Goal: Transaction & Acquisition: Register for event/course

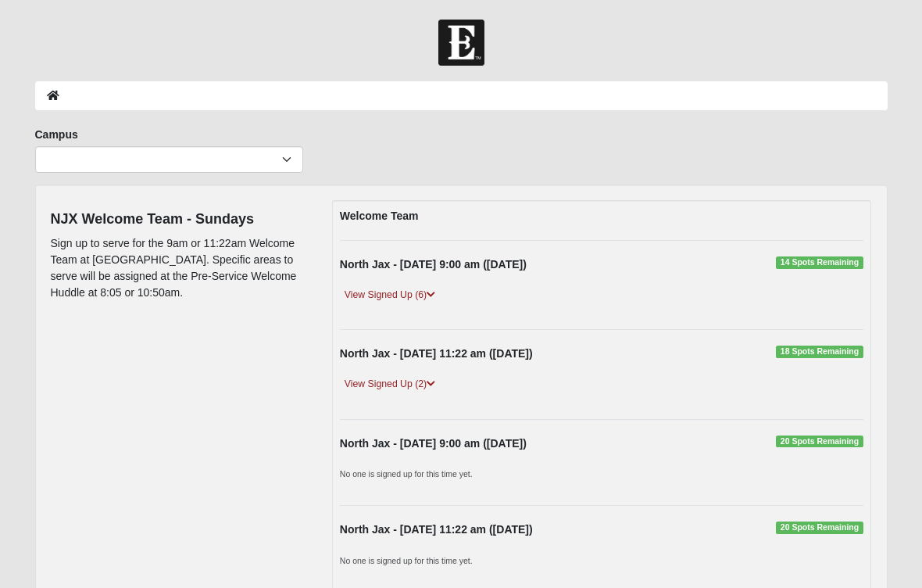
click at [428, 292] on link "View Signed Up (6)" at bounding box center [390, 295] width 100 height 16
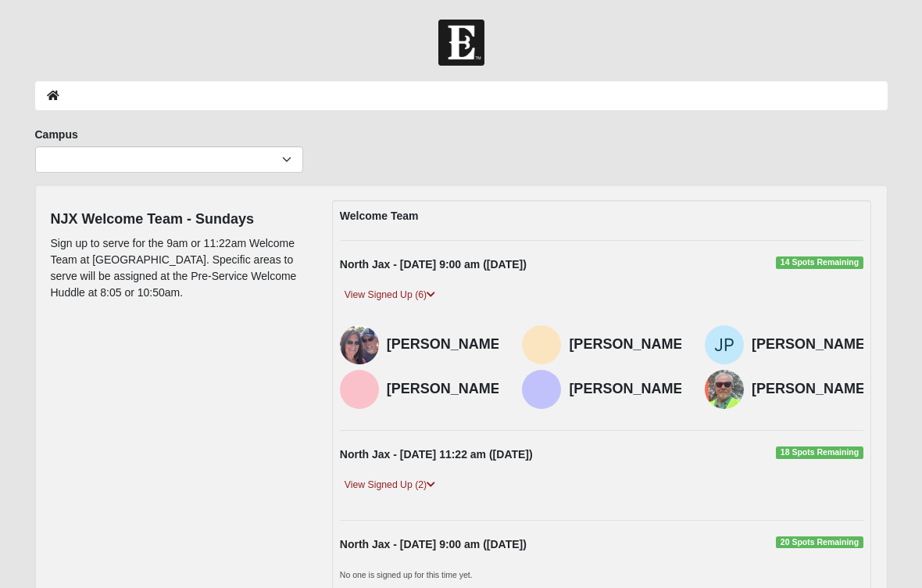
click at [421, 299] on link "View Signed Up (6)" at bounding box center [390, 295] width 100 height 16
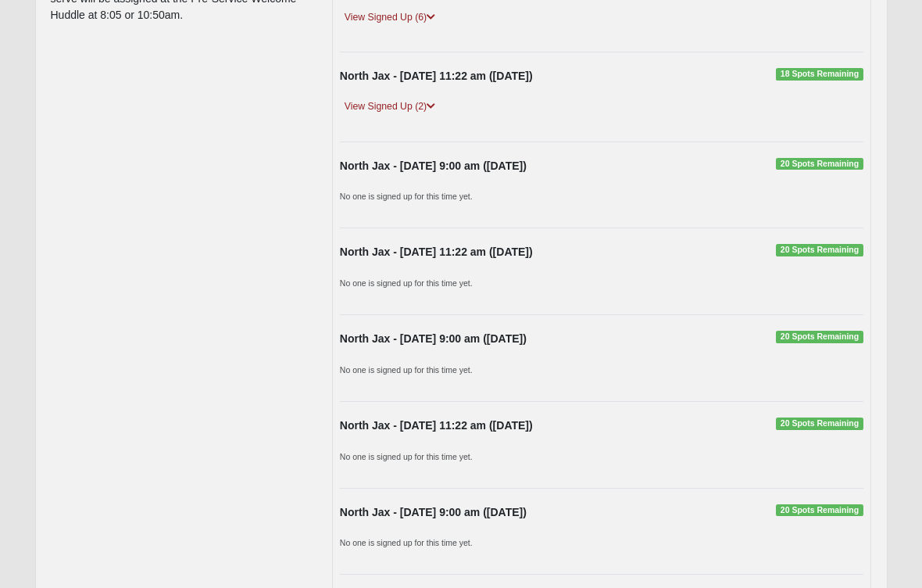
scroll to position [470, 0]
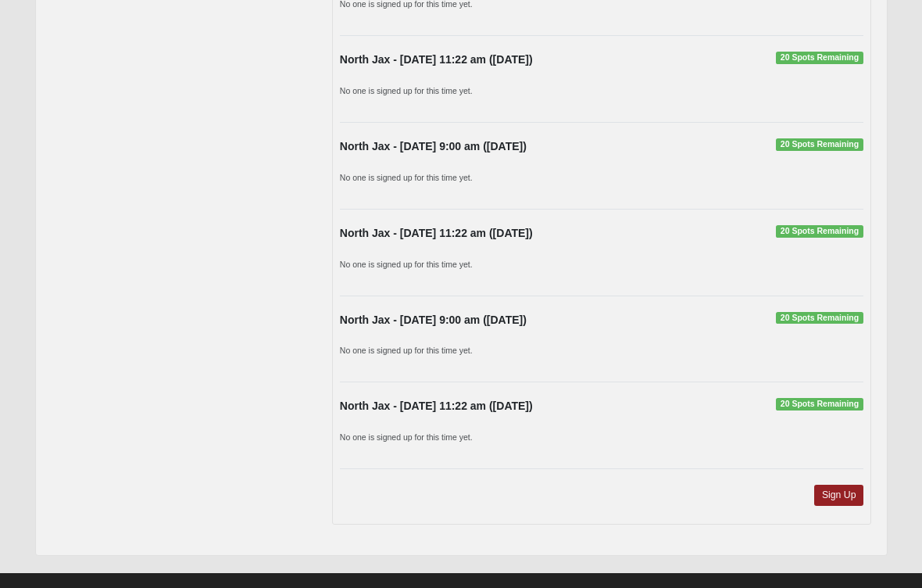
click at [830, 494] on link "Sign Up" at bounding box center [840, 495] width 50 height 21
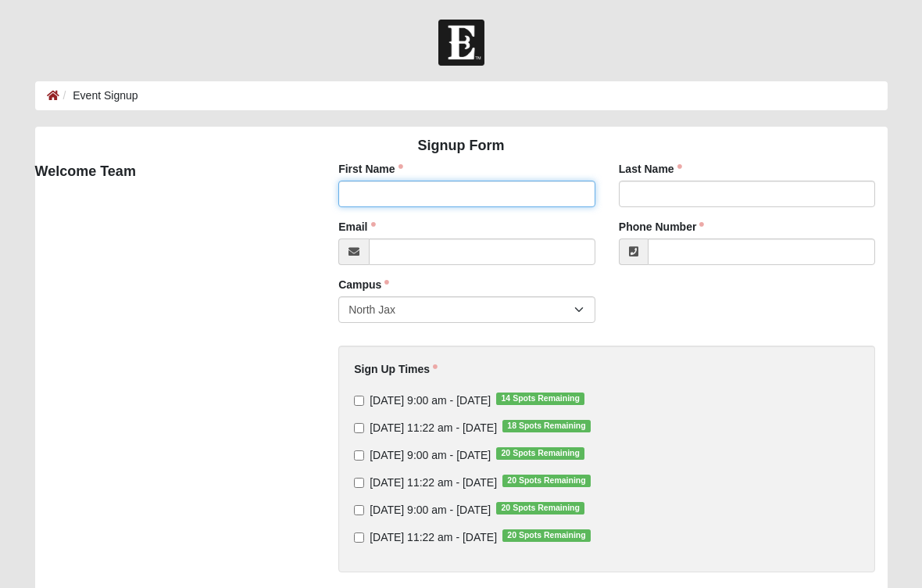
click at [452, 195] on input "First Name" at bounding box center [467, 194] width 257 height 27
type input "Jill"
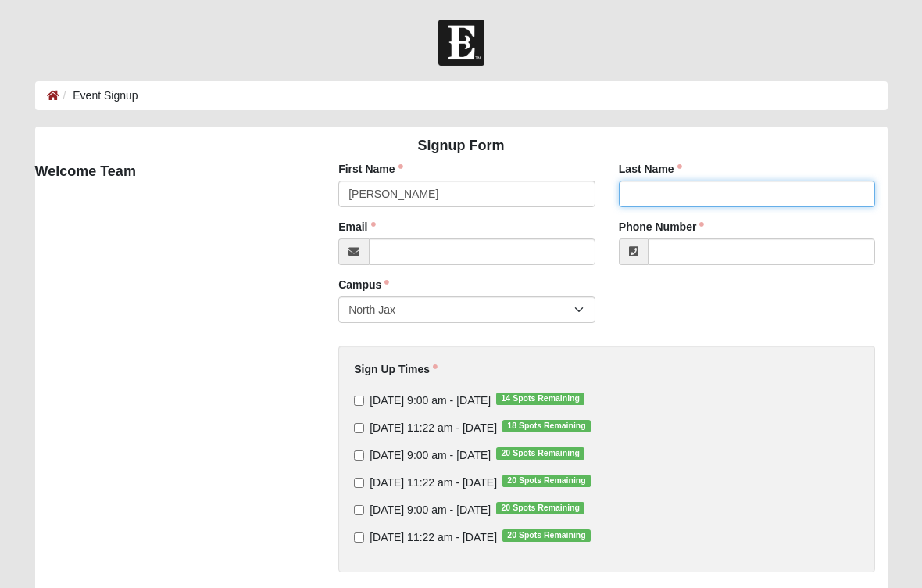
click at [681, 203] on input "Last Name" at bounding box center [747, 194] width 257 height 27
type input "Mullineaux"
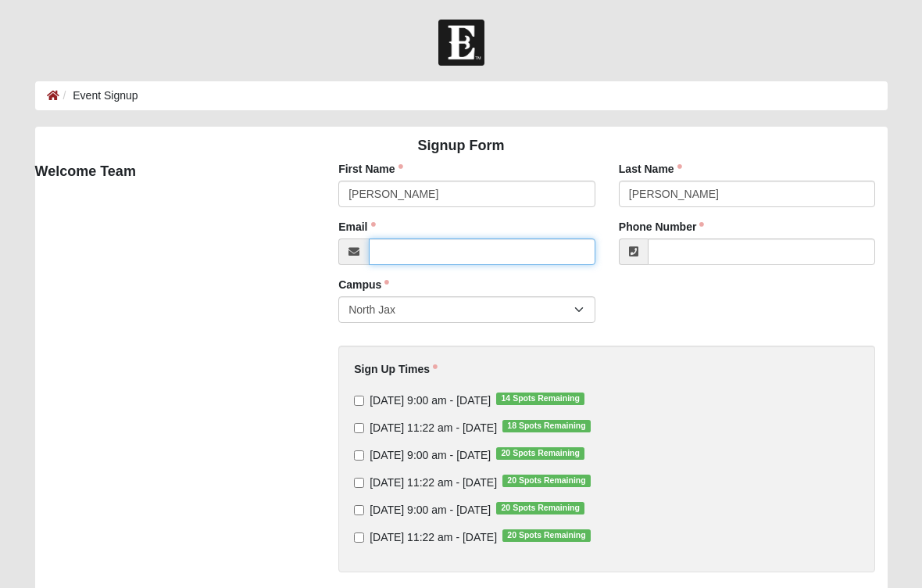
click at [435, 250] on input "Email" at bounding box center [482, 251] width 227 height 27
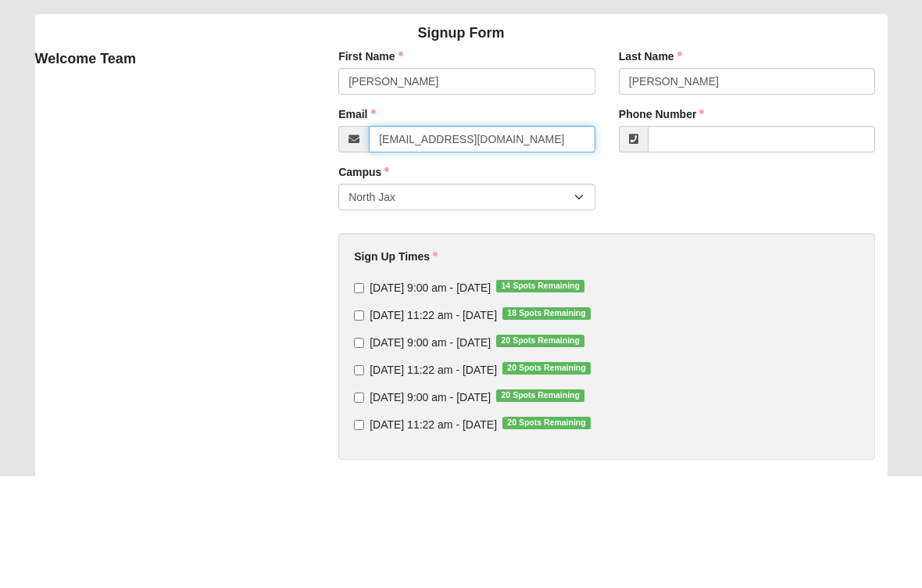
type input "mullineauxjill@gmail.com"
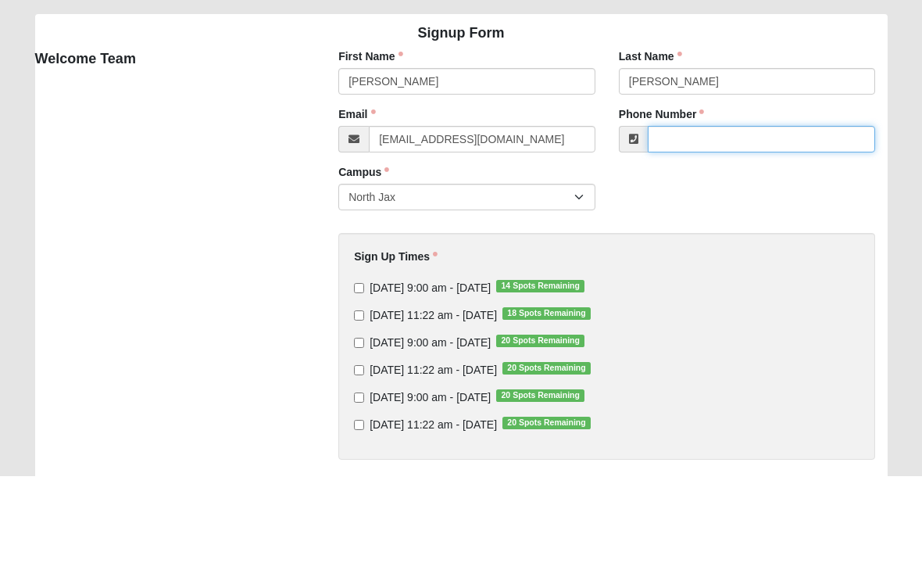
click at [706, 238] on input "Phone Number" at bounding box center [762, 251] width 228 height 27
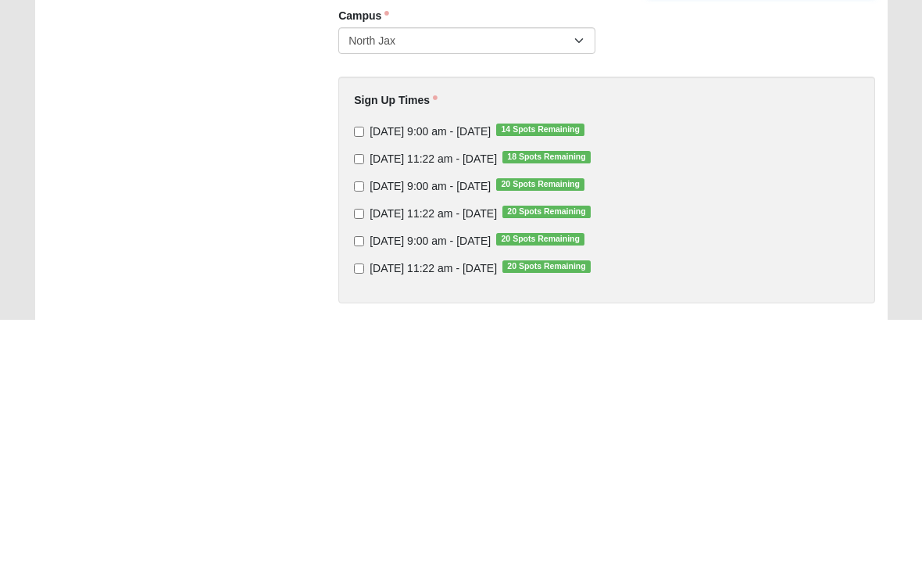
type input "9043143422"
click at [357, 396] on input "Sunday 9:00 am - Oct 5 2025 14 Spots Remaining" at bounding box center [359, 401] width 10 height 10
checkbox input "true"
type input "(904) 314-3422"
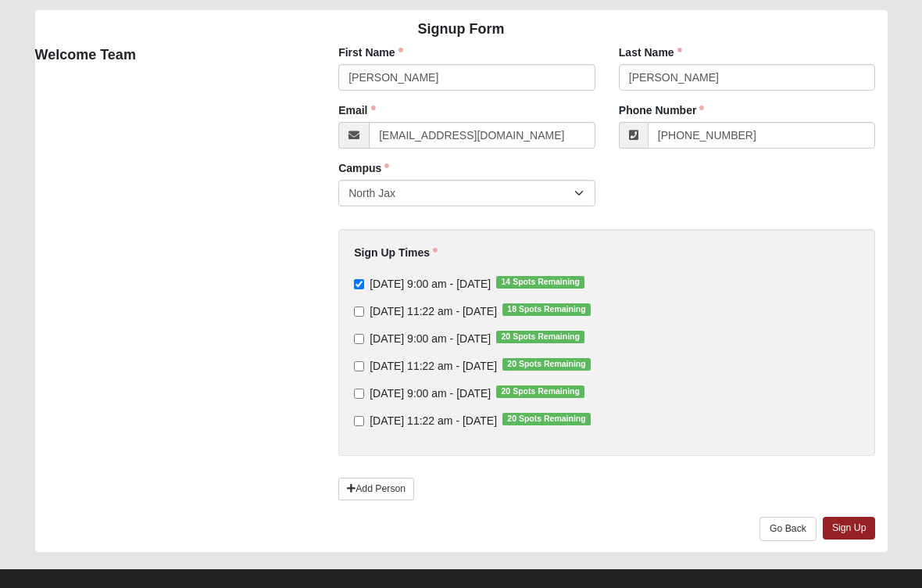
click at [851, 533] on link "Sign Up" at bounding box center [849, 528] width 53 height 23
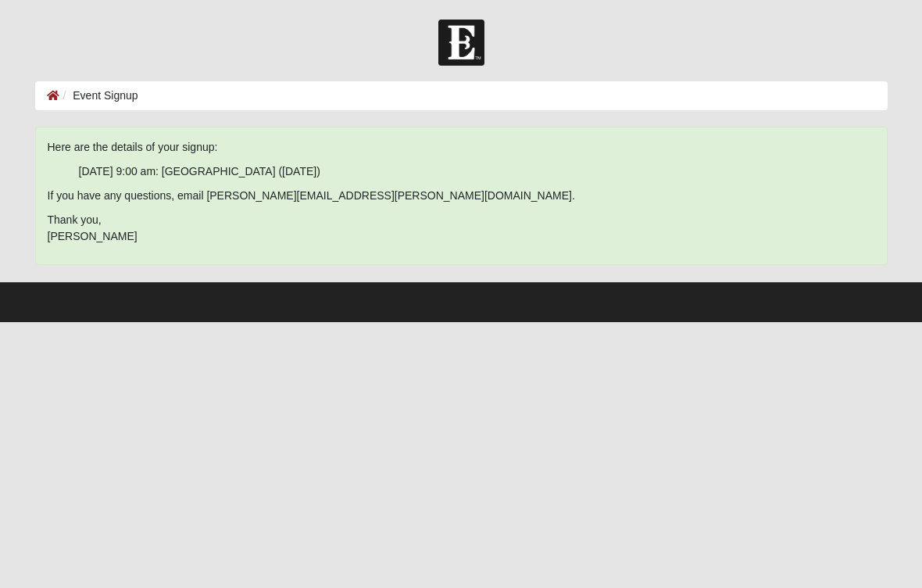
scroll to position [0, 0]
